Goal: Task Accomplishment & Management: Manage account settings

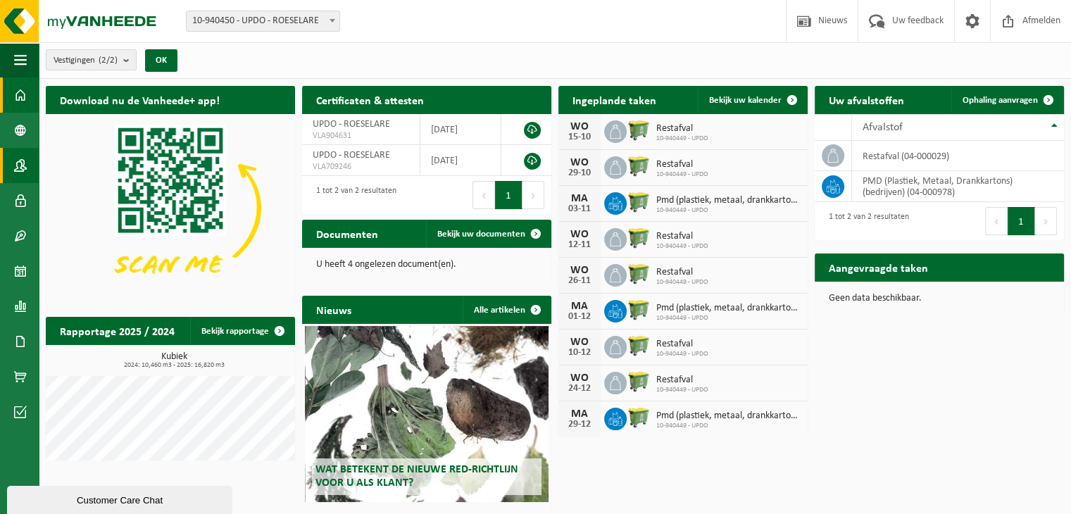
click at [20, 168] on span at bounding box center [20, 165] width 13 height 35
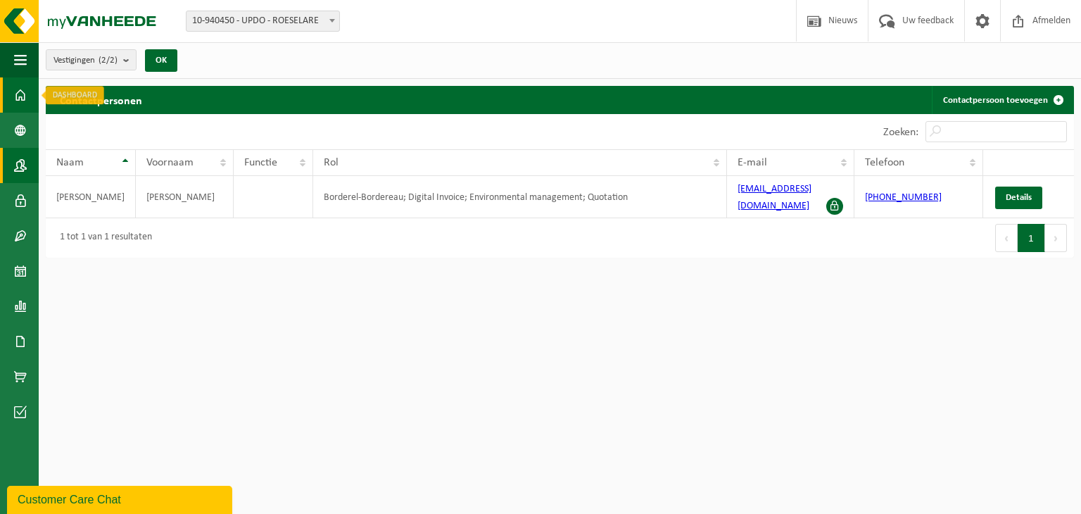
click at [22, 96] on span at bounding box center [20, 94] width 13 height 35
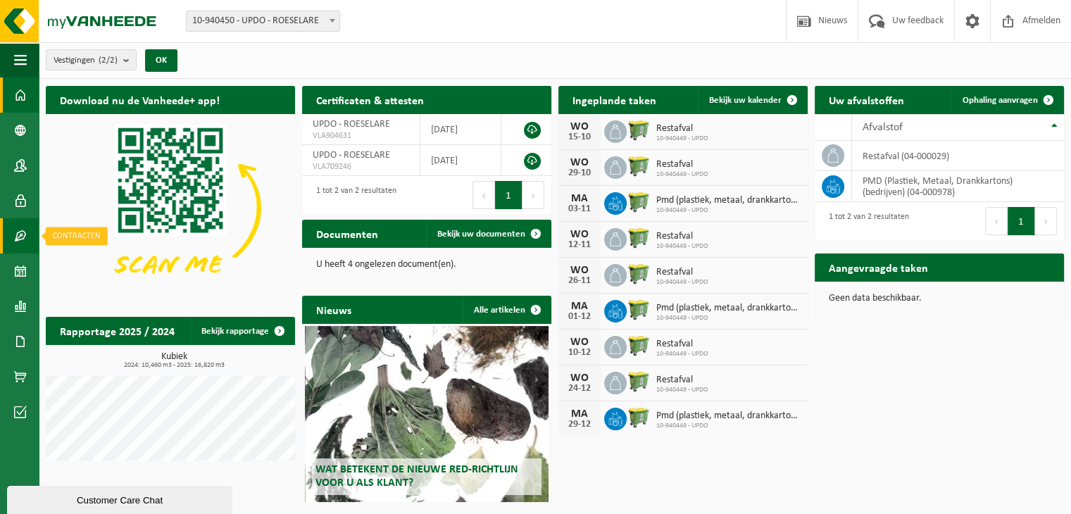
click at [14, 233] on span at bounding box center [20, 235] width 13 height 35
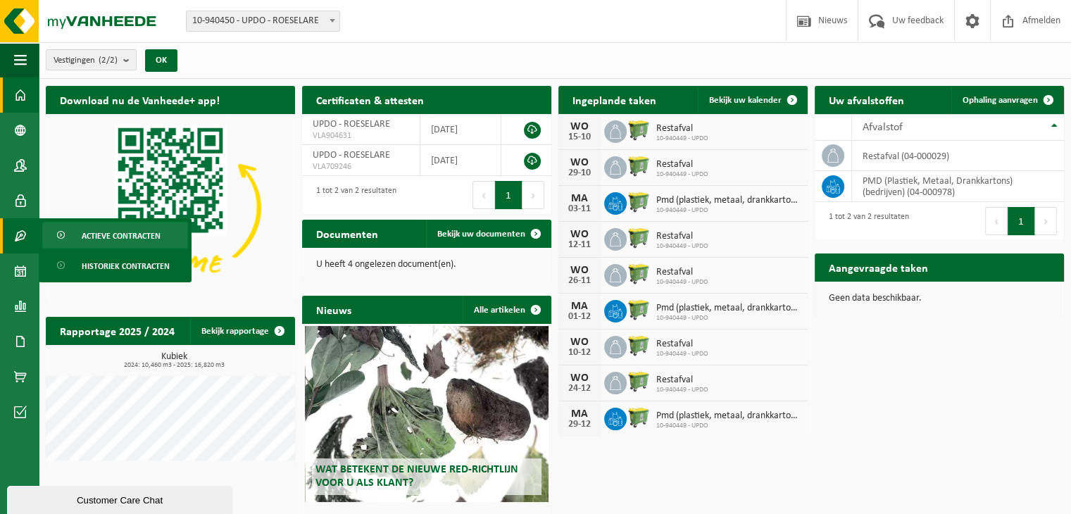
click at [97, 231] on span "Actieve contracten" at bounding box center [121, 235] width 79 height 27
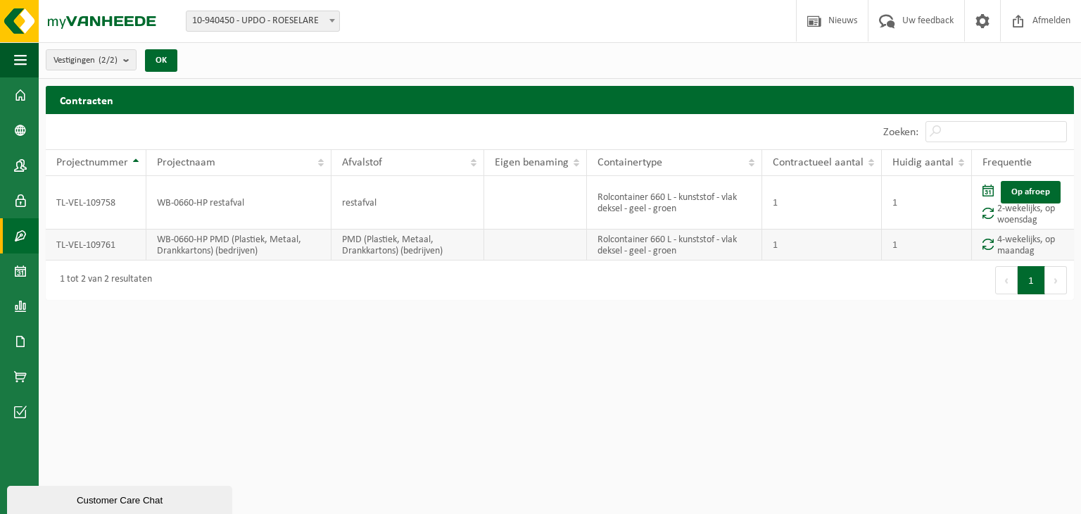
click at [1014, 246] on td "4-wekelijks, op maandag" at bounding box center [1023, 244] width 102 height 31
click at [97, 205] on td "TL-VEL-109758" at bounding box center [96, 202] width 101 height 53
click at [1019, 191] on link "Op afroep" at bounding box center [1031, 192] width 60 height 23
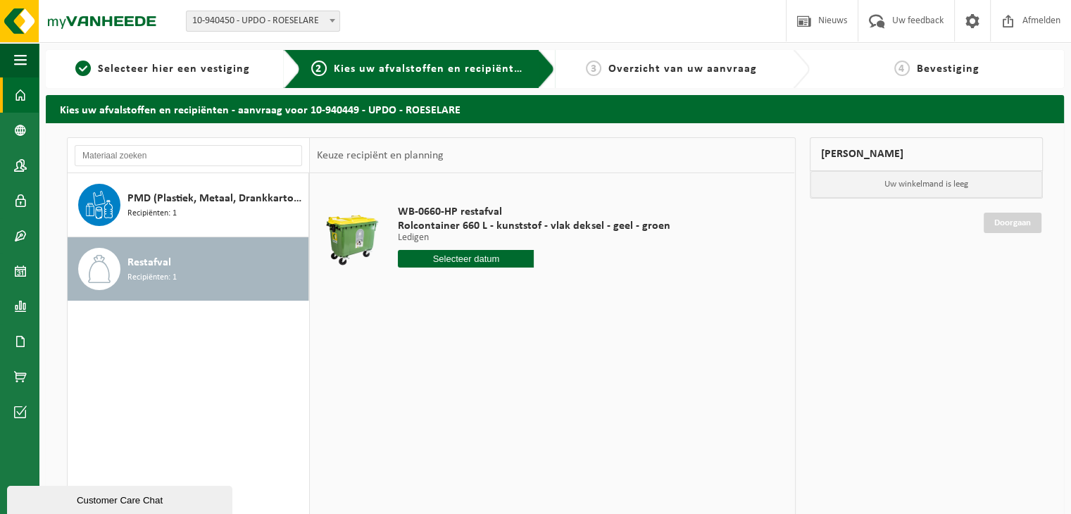
click at [20, 97] on span at bounding box center [20, 94] width 13 height 35
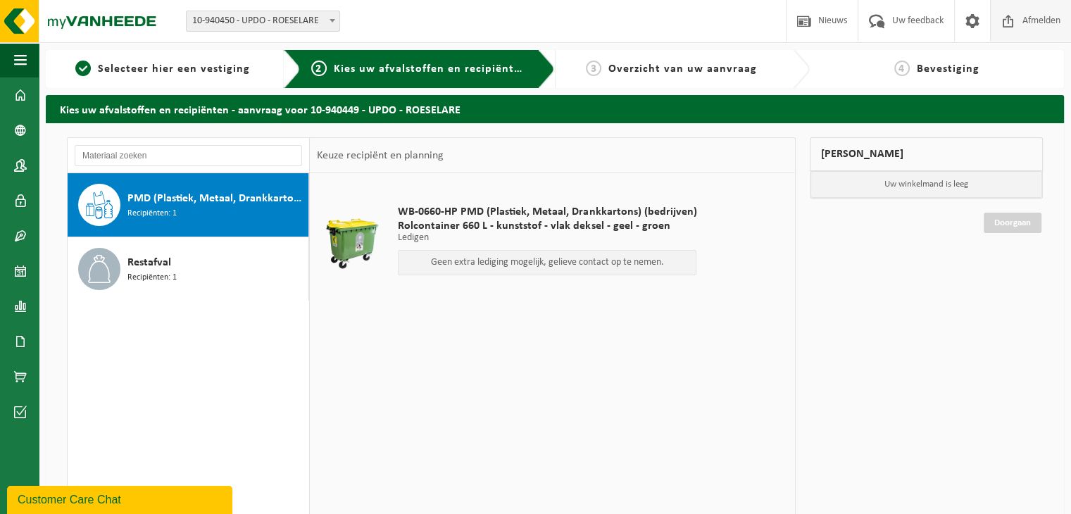
click at [1040, 23] on span "Afmelden" at bounding box center [1040, 21] width 45 height 42
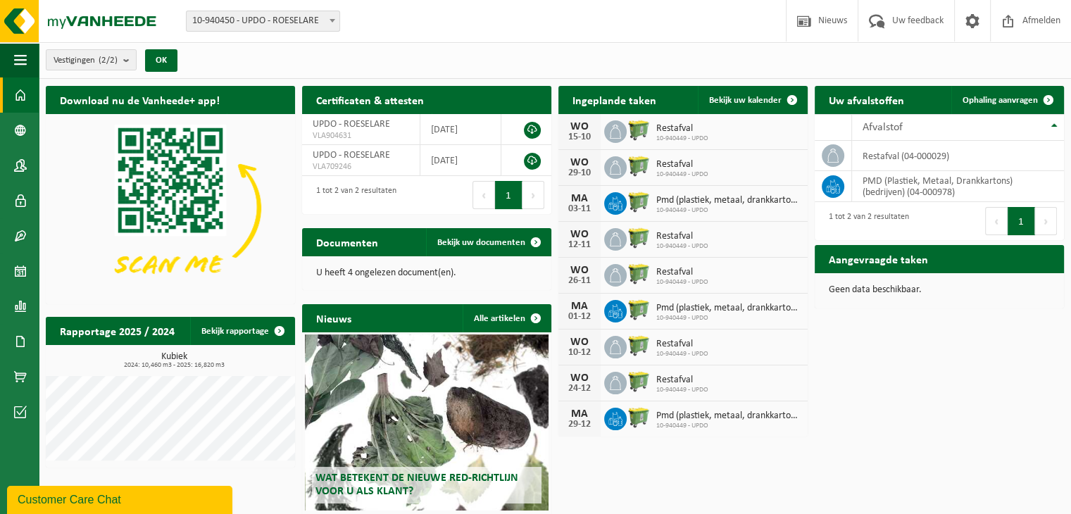
click at [683, 138] on span "10-940449 - UPDO" at bounding box center [682, 138] width 52 height 8
click at [17, 240] on span at bounding box center [20, 235] width 13 height 35
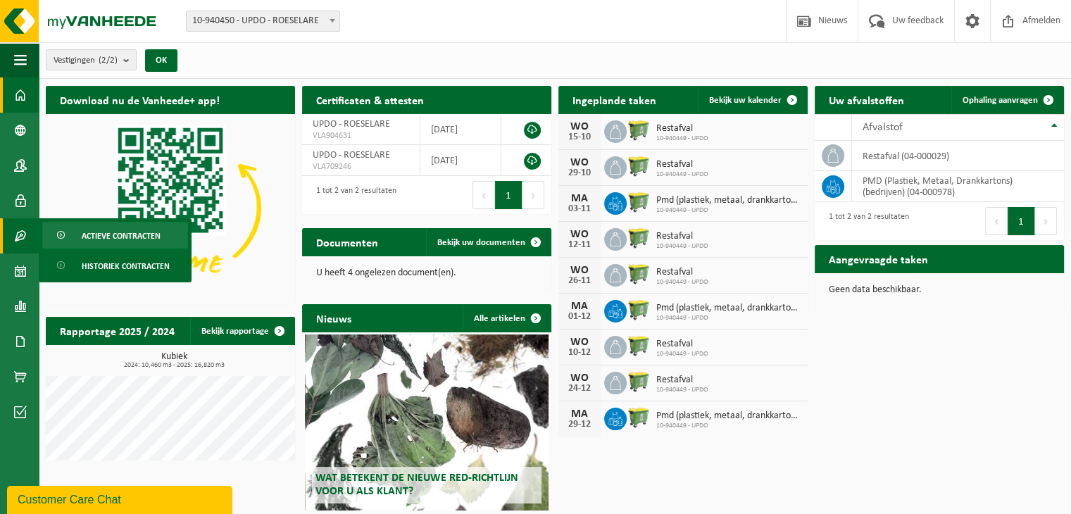
click at [118, 229] on span "Actieve contracten" at bounding box center [121, 235] width 79 height 27
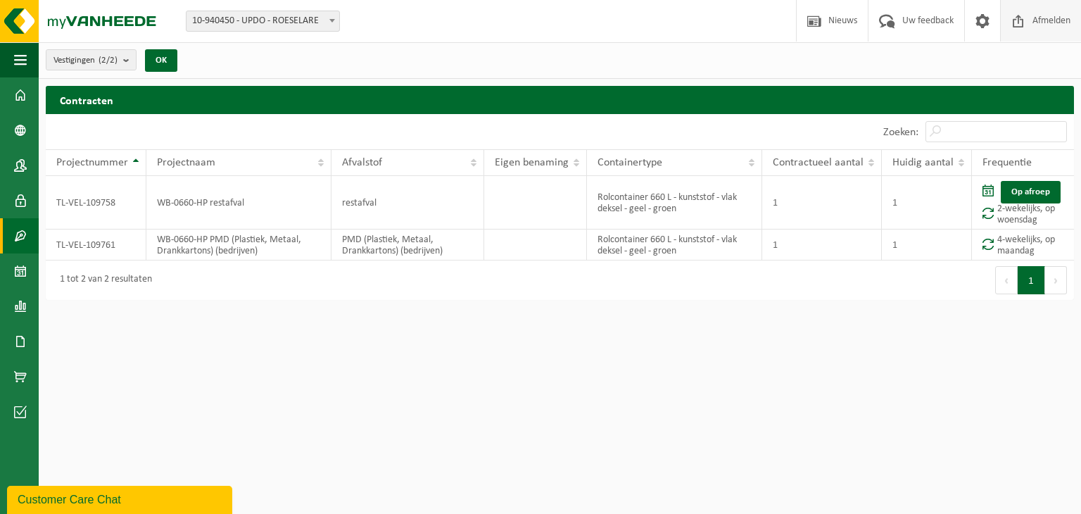
click at [1041, 25] on span "Afmelden" at bounding box center [1051, 21] width 45 height 42
